Goal: Information Seeking & Learning: Check status

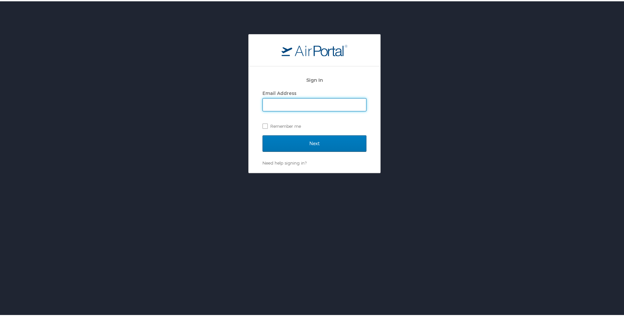
type input "[EMAIL_ADDRESS][DOMAIN_NAME]"
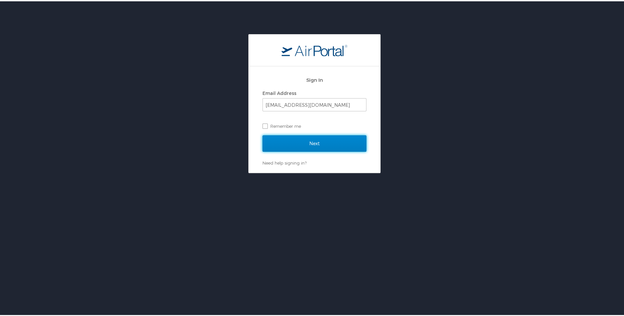
click at [307, 139] on input "Next" at bounding box center [314, 142] width 104 height 16
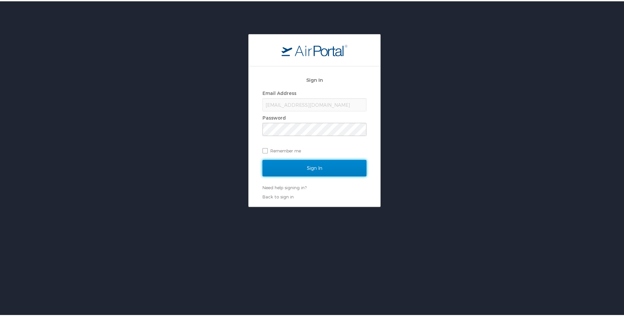
click at [311, 166] on input "Sign In" at bounding box center [314, 167] width 104 height 16
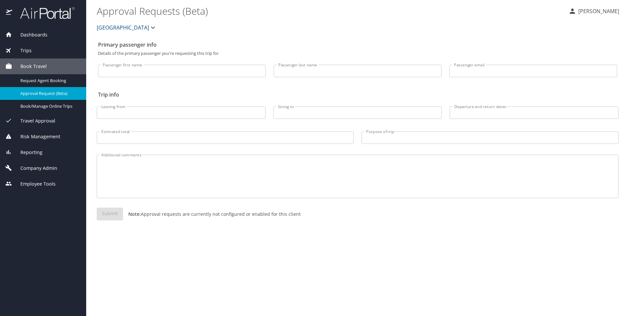
click at [34, 33] on span "Dashboards" at bounding box center [29, 34] width 35 height 7
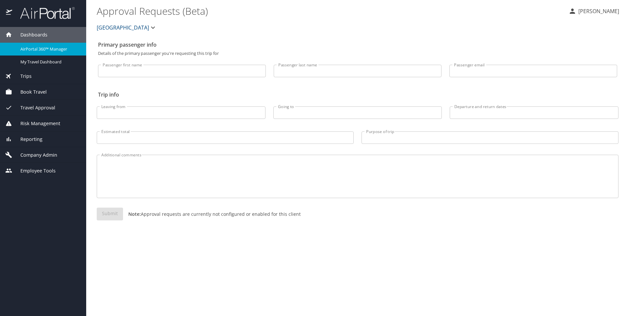
click at [33, 47] on span "AirPortal 360™ Manager" at bounding box center [49, 49] width 58 height 6
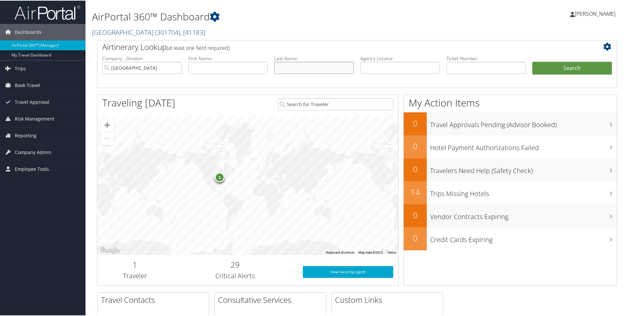
click at [296, 69] on input "text" at bounding box center [314, 67] width 80 height 12
type input "keim"
click at [581, 66] on button "Search" at bounding box center [572, 67] width 80 height 13
